Goal: Task Accomplishment & Management: Manage account settings

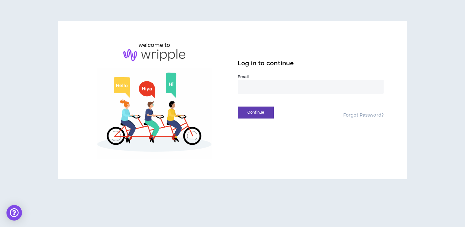
click at [264, 87] on input "email" at bounding box center [311, 87] width 146 height 14
type input "**********"
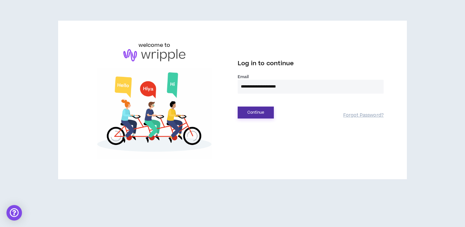
click at [267, 112] on button "Continue" at bounding box center [256, 113] width 36 height 12
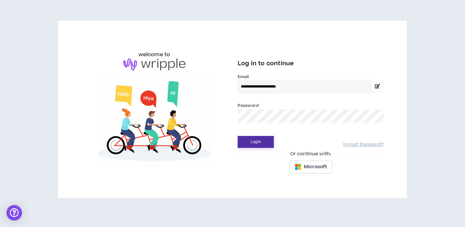
click at [261, 145] on button "Login" at bounding box center [256, 142] width 36 height 12
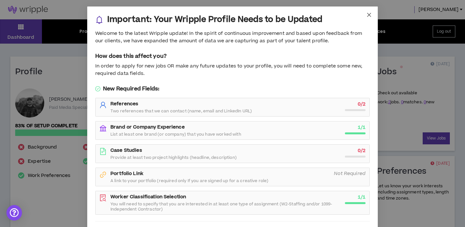
click at [367, 14] on icon "close" at bounding box center [369, 14] width 5 height 5
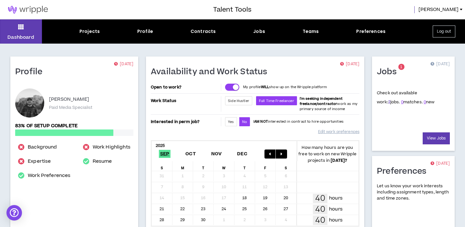
click at [388, 100] on link "2" at bounding box center [389, 102] width 2 height 6
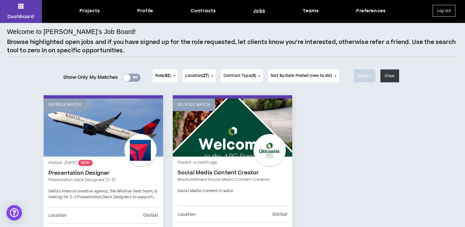
scroll to position [22, 0]
